Goal: Use online tool/utility: Utilize a website feature to perform a specific function

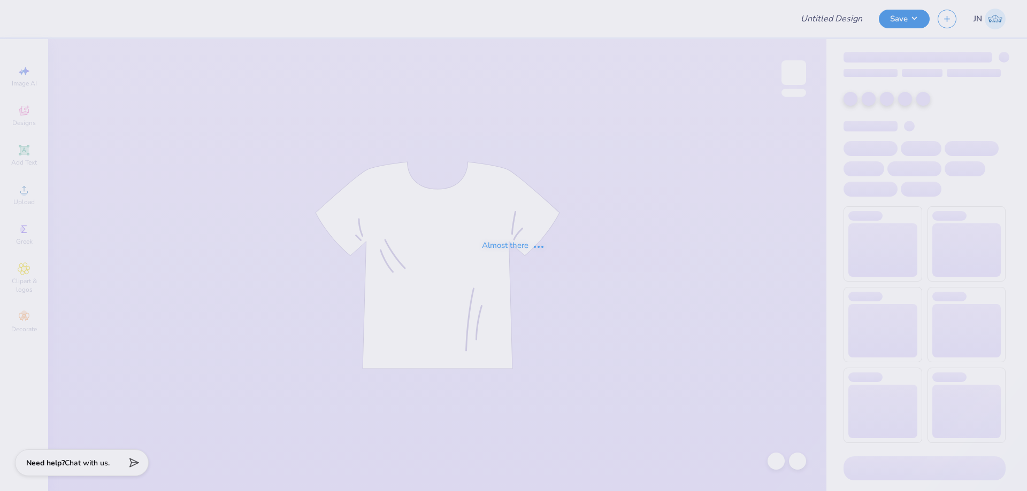
type input "FPS239864"
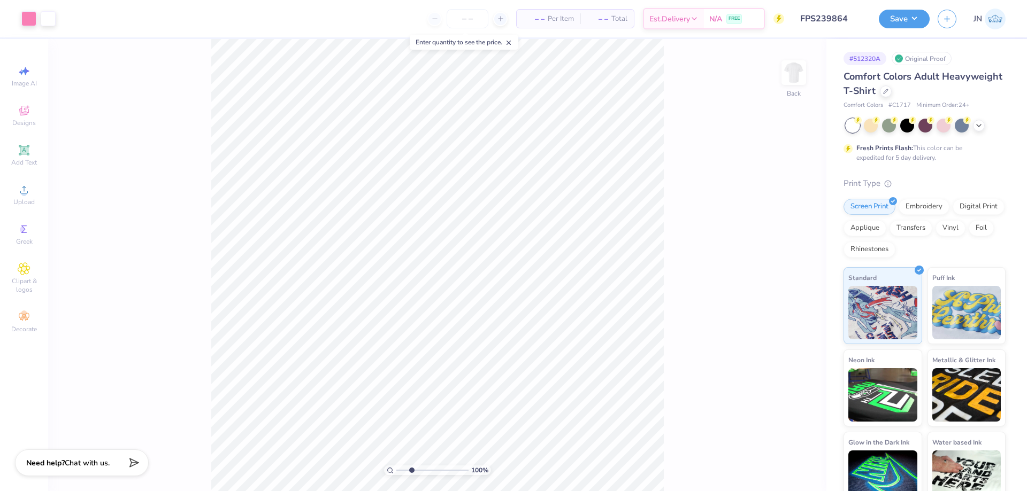
click at [411, 472] on input "range" at bounding box center [432, 471] width 72 height 10
click at [414, 472] on input "range" at bounding box center [432, 471] width 72 height 10
click at [422, 470] on input "range" at bounding box center [432, 471] width 72 height 10
drag, startPoint x: 422, startPoint y: 470, endPoint x: 397, endPoint y: 465, distance: 26.1
type input "1"
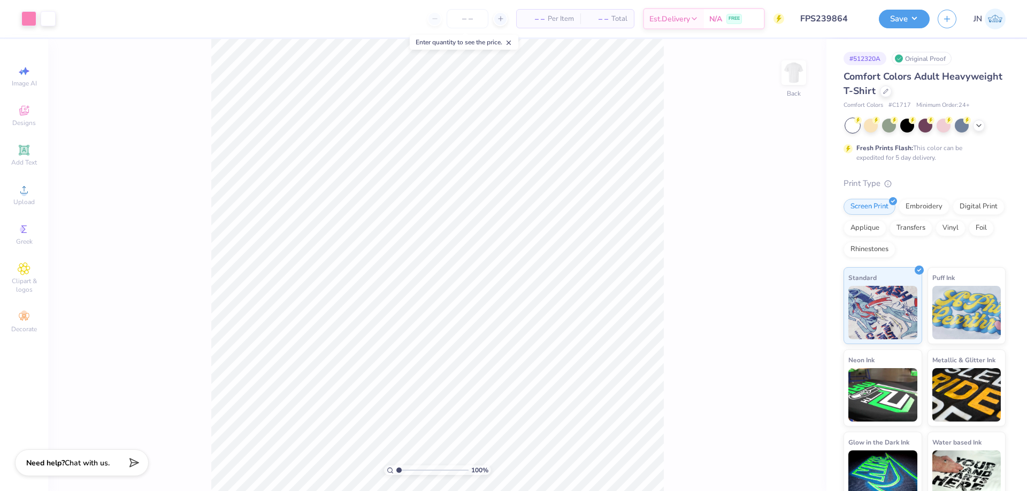
click at [397, 466] on input "range" at bounding box center [432, 471] width 72 height 10
click at [776, 238] on input "6.50" at bounding box center [786, 241] width 38 height 15
click at [776, 246] on input "6.50" at bounding box center [786, 241] width 38 height 15
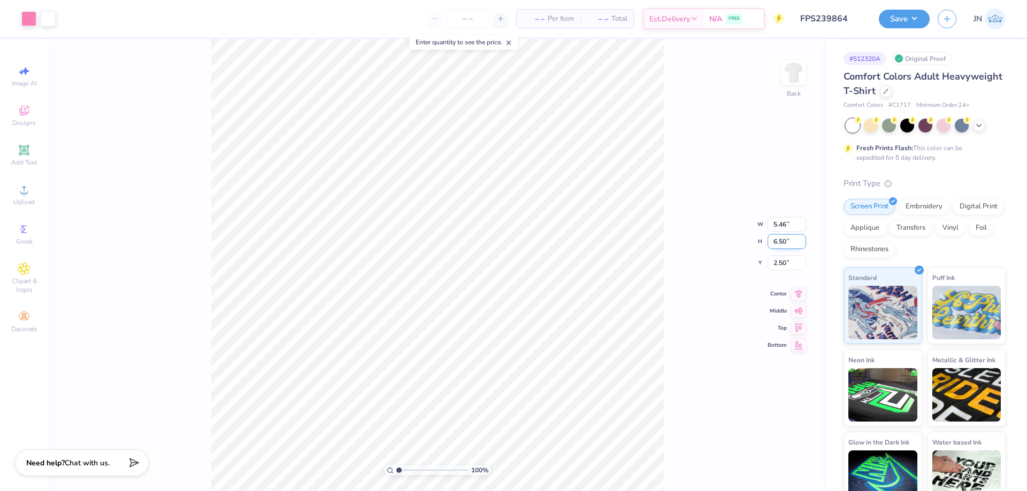
click at [776, 246] on input "6.50" at bounding box center [786, 241] width 38 height 15
type input "5.00"
type input "4.20"
click at [781, 254] on input "3.25" at bounding box center [786, 254] width 38 height 15
click at [782, 253] on input "3.25" at bounding box center [786, 254] width 38 height 15
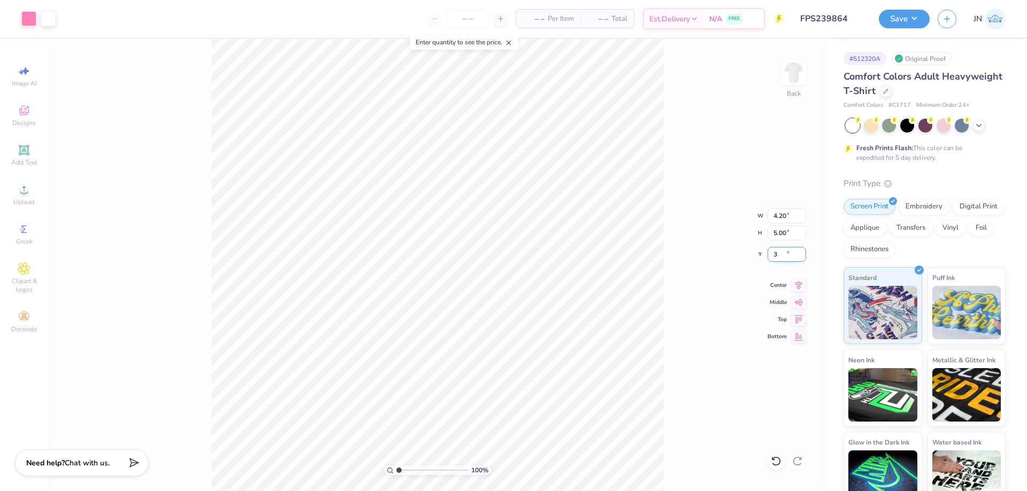
type input "3.00"
